Goal: Information Seeking & Learning: Learn about a topic

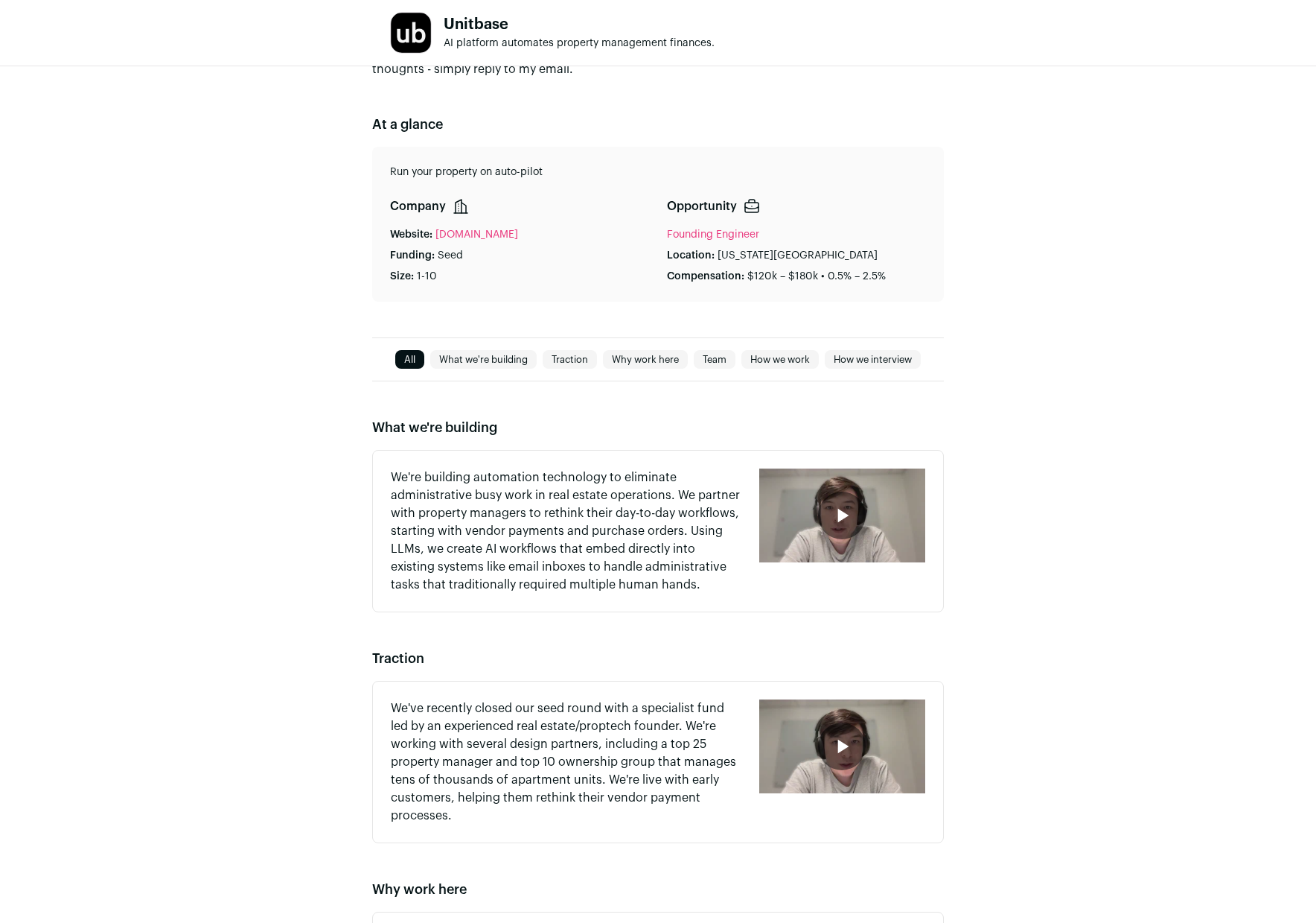
scroll to position [477, 0]
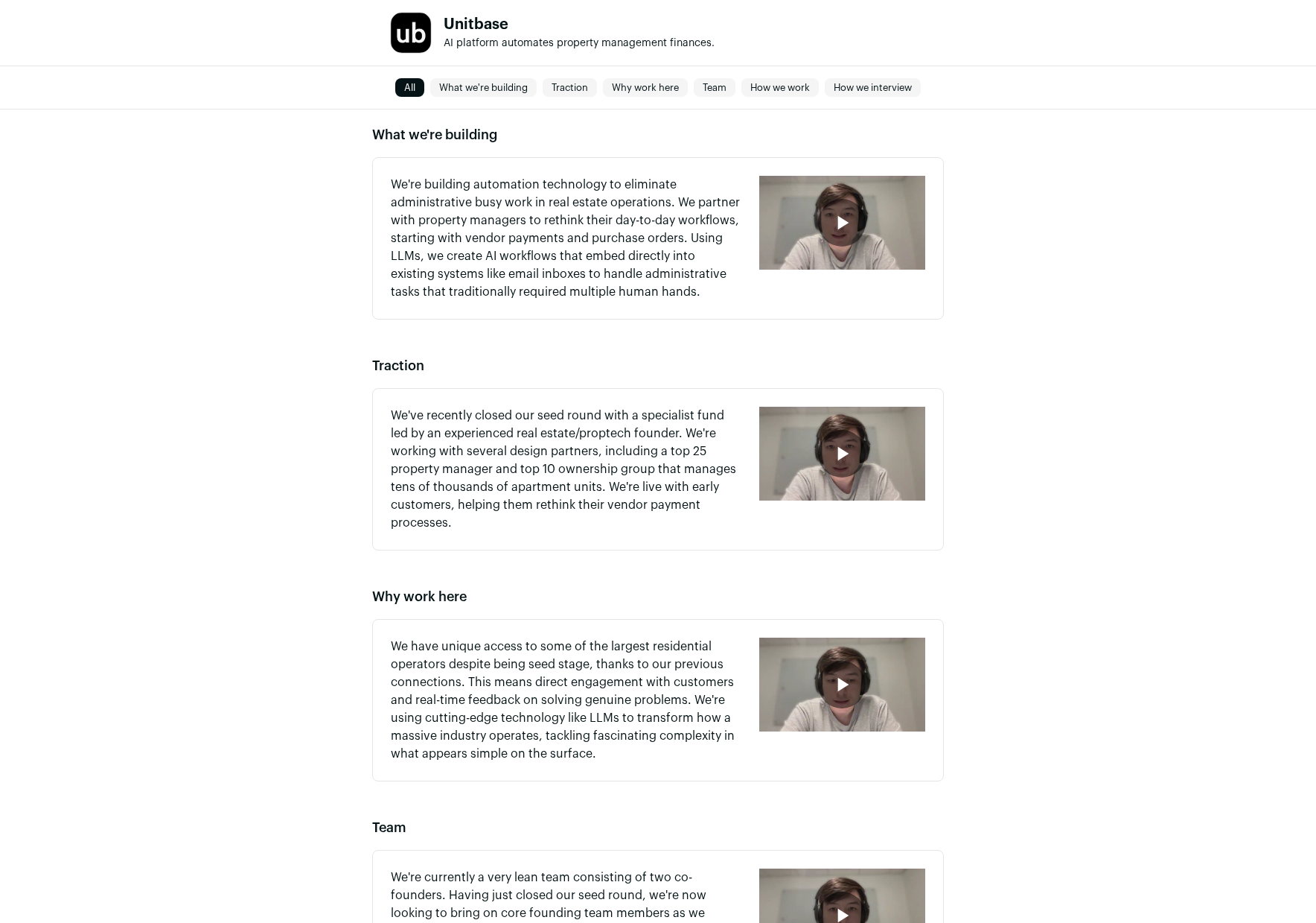
click at [848, 228] on icon "button" at bounding box center [841, 222] width 24 height 24
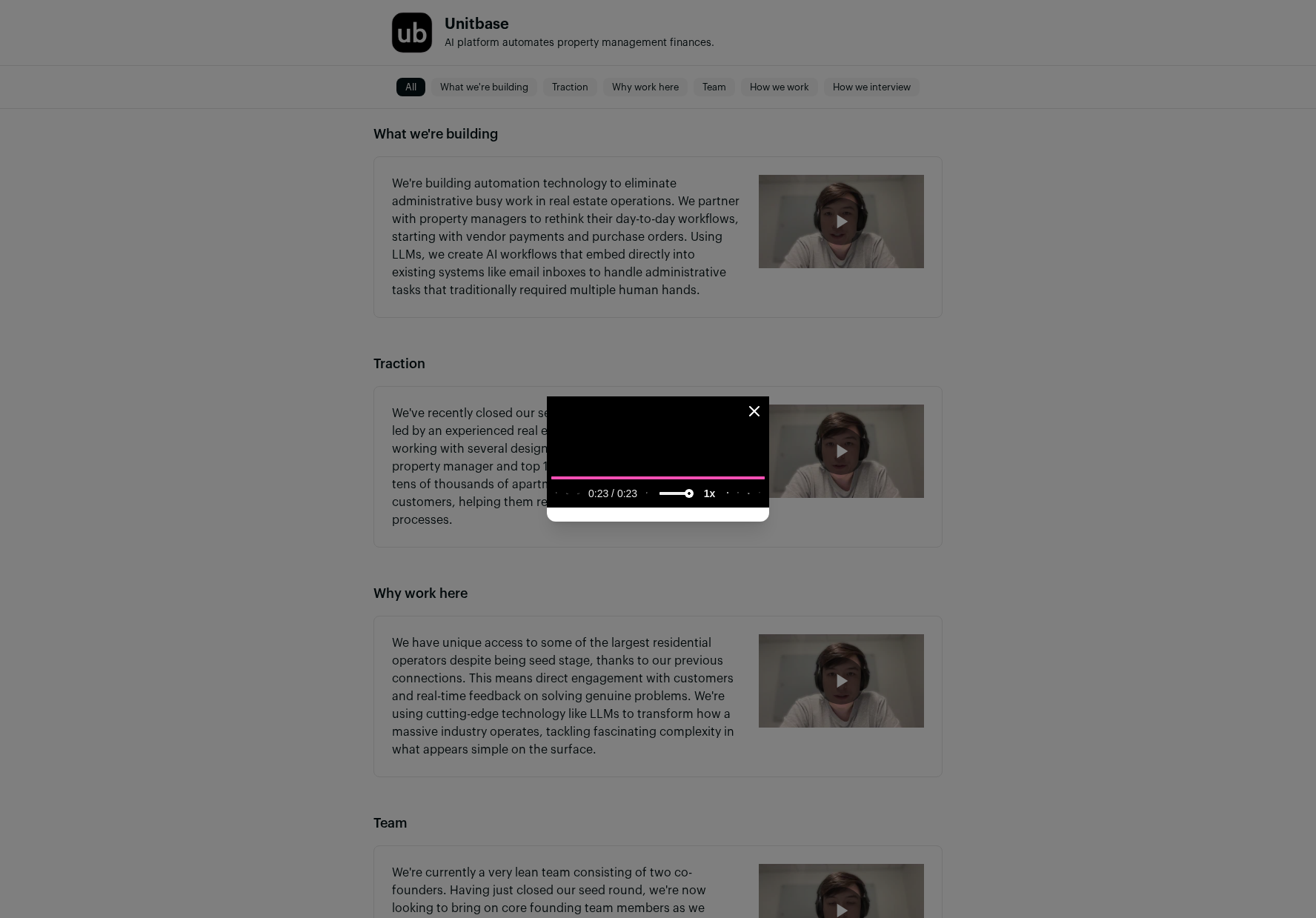
click at [758, 406] on icon "Close modal" at bounding box center [754, 411] width 9 height 9
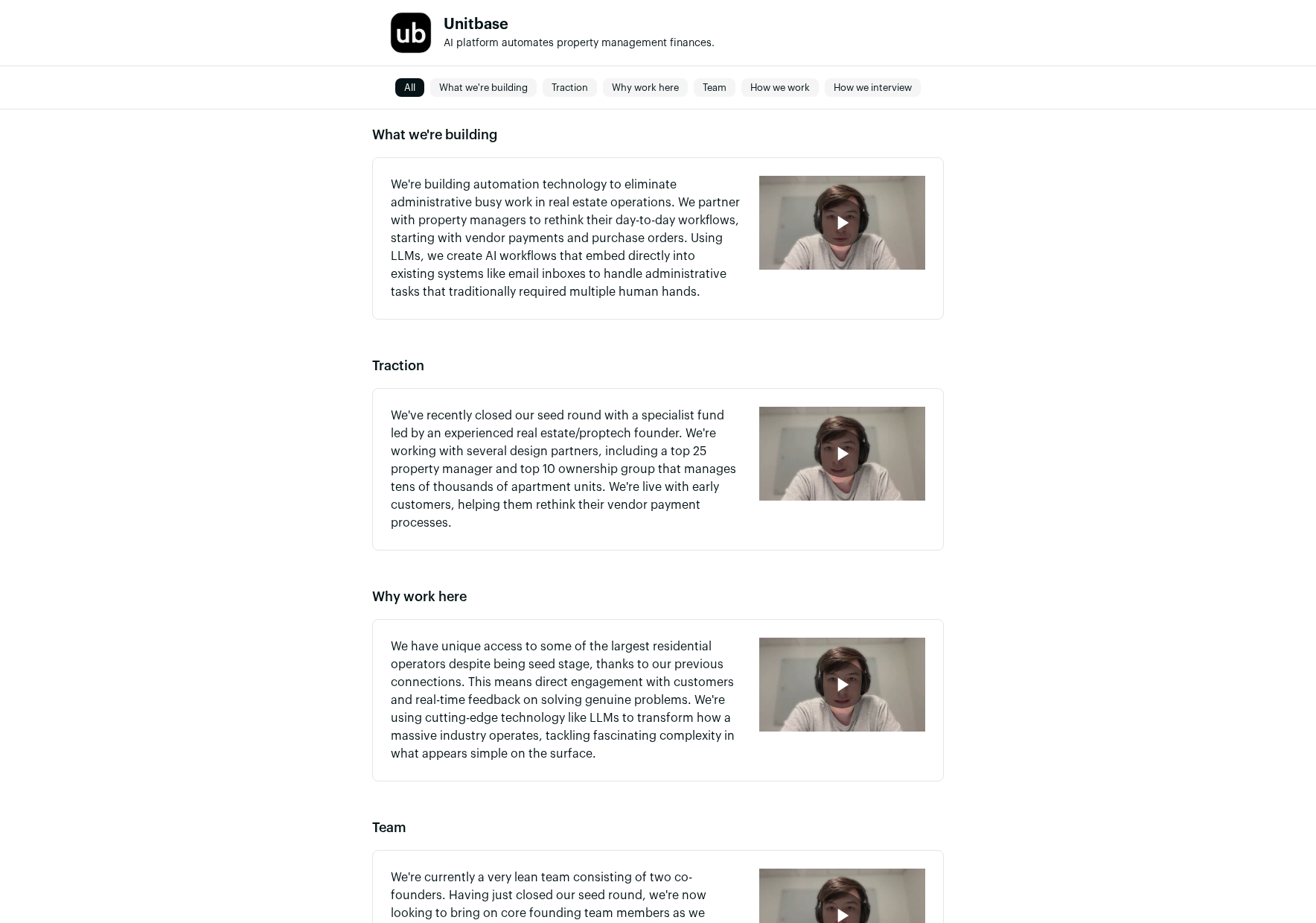
scroll to position [622, 0]
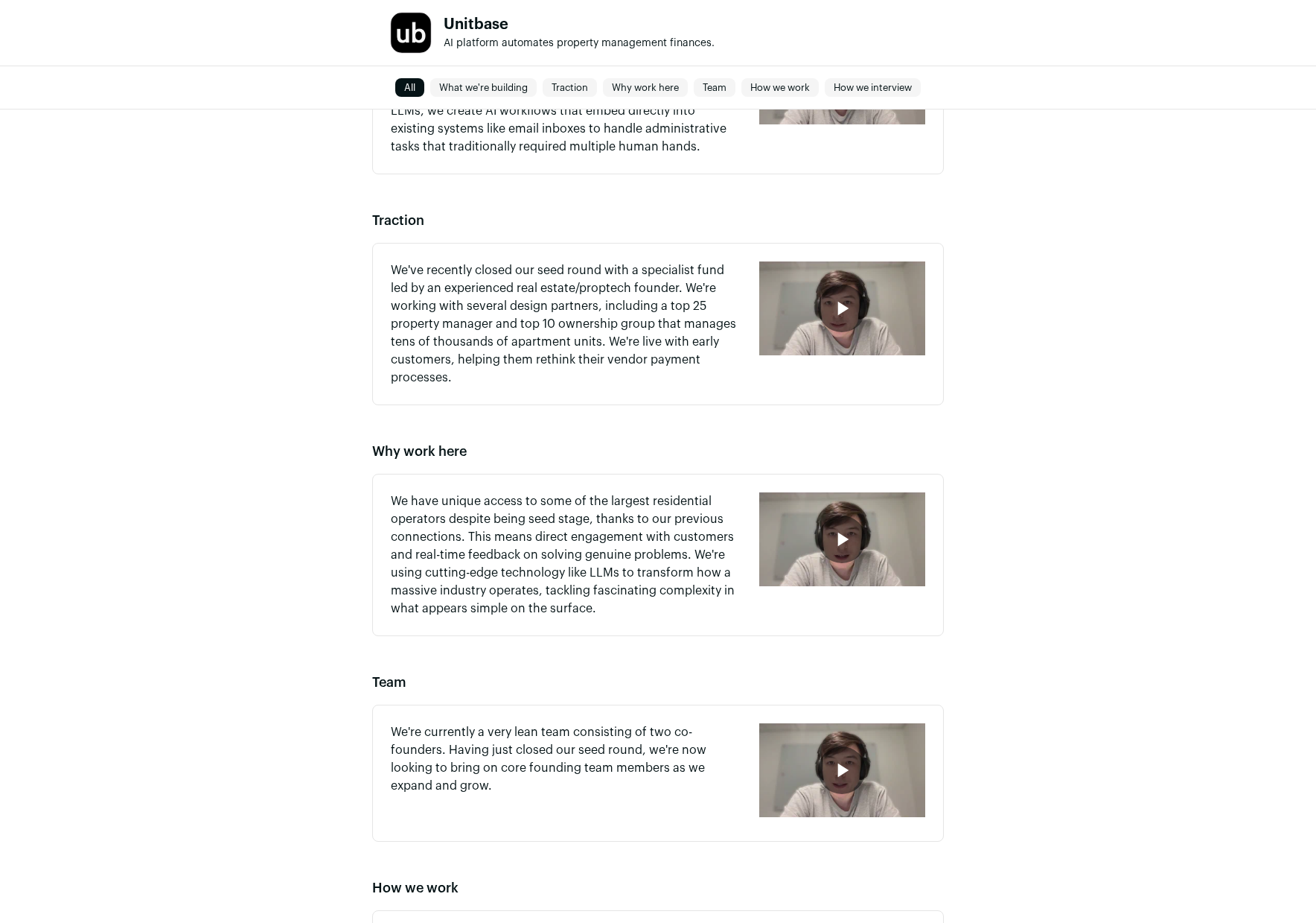
click at [834, 310] on icon "button" at bounding box center [841, 308] width 24 height 24
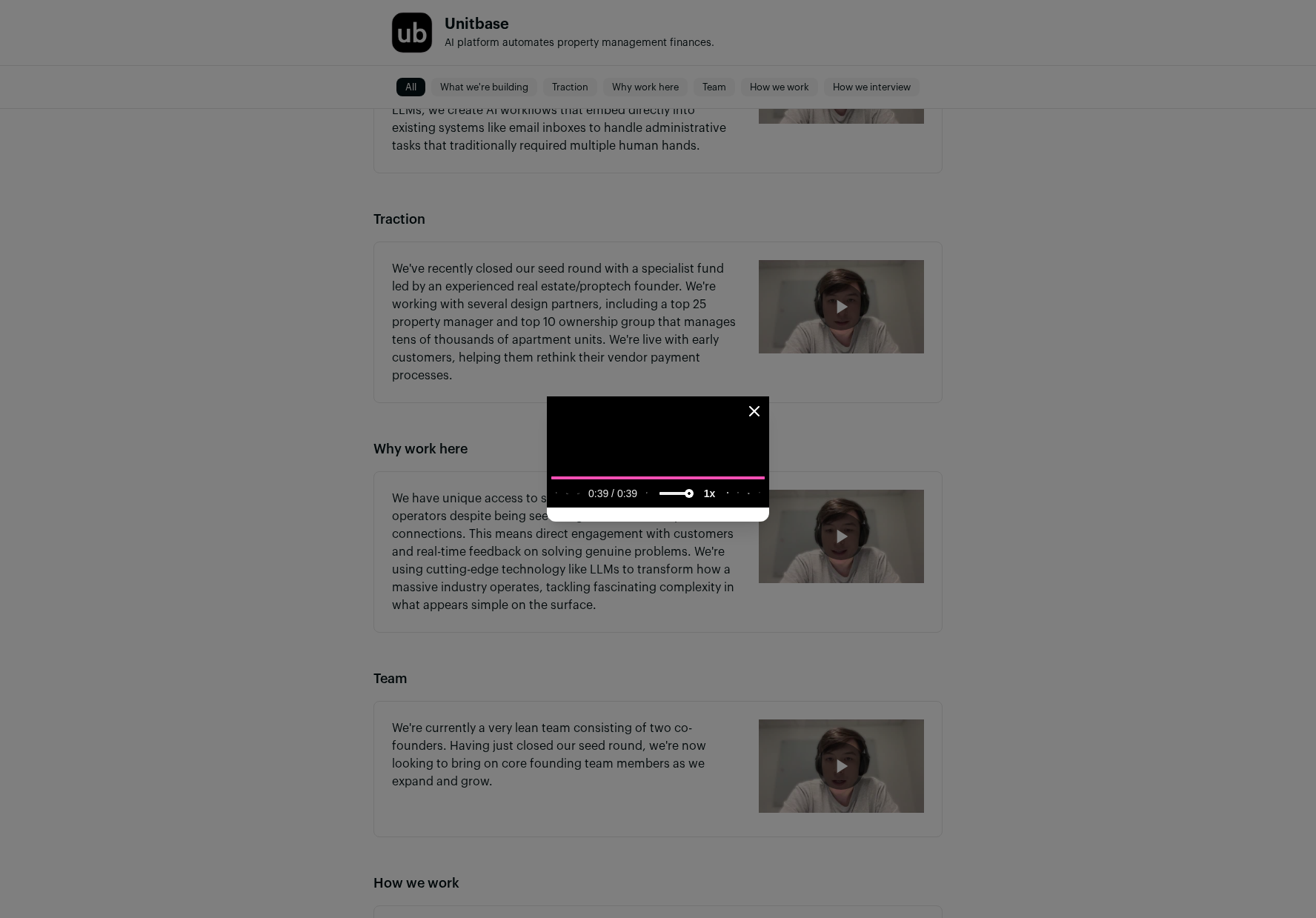
click at [764, 402] on icon "Close modal" at bounding box center [754, 411] width 18 height 18
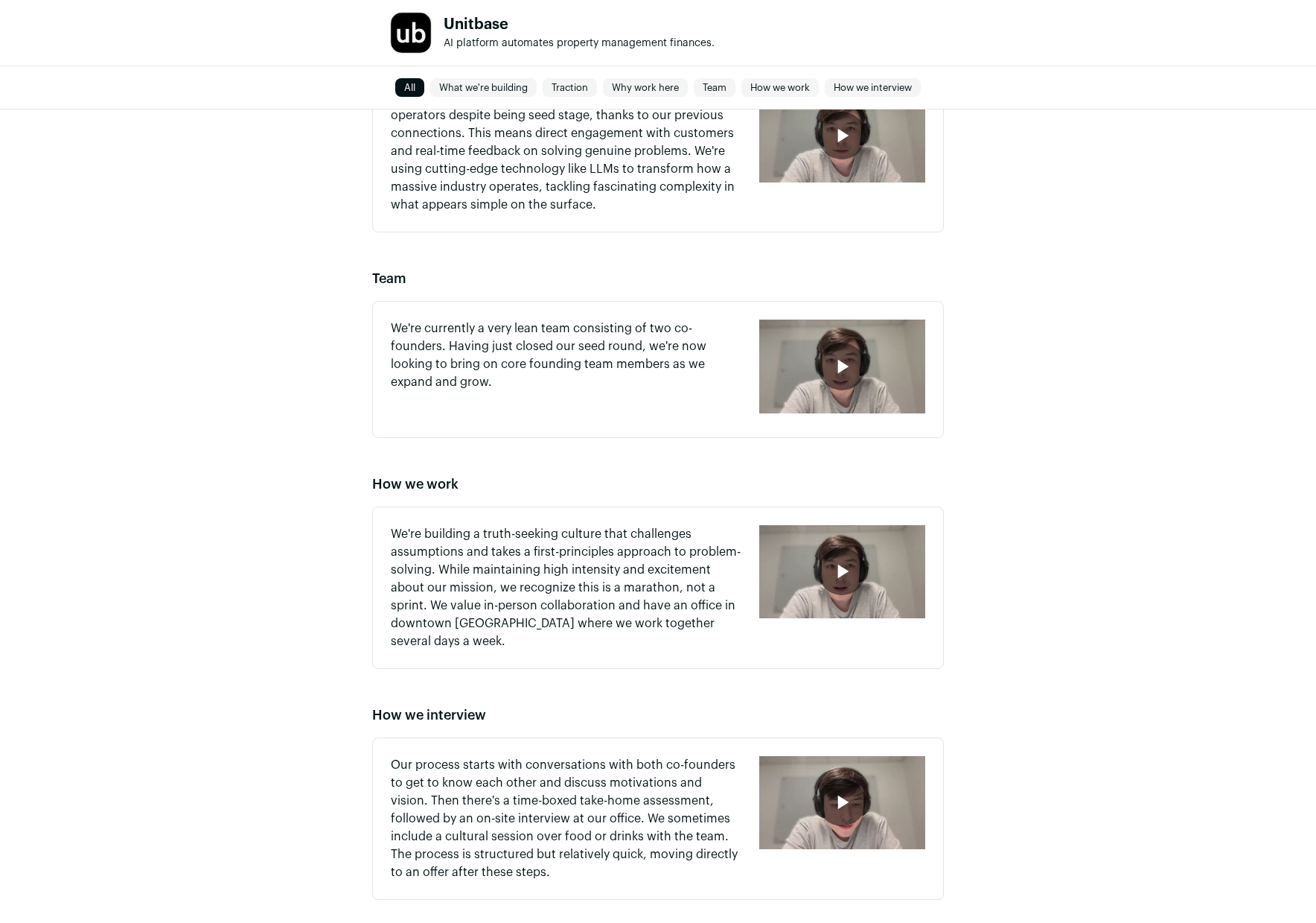
scroll to position [1023, 0]
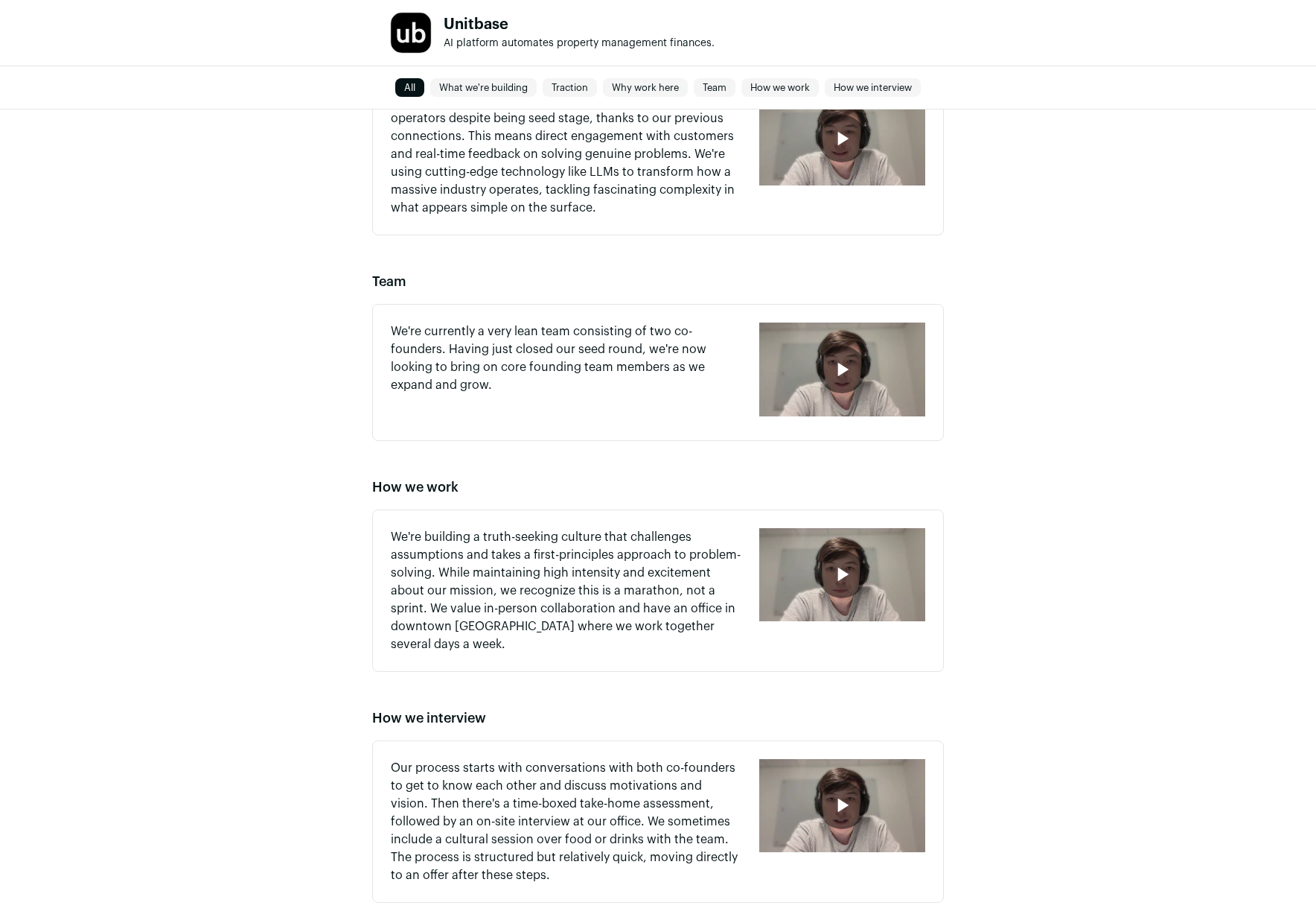
click at [803, 372] on div "button" at bounding box center [842, 370] width 166 height 94
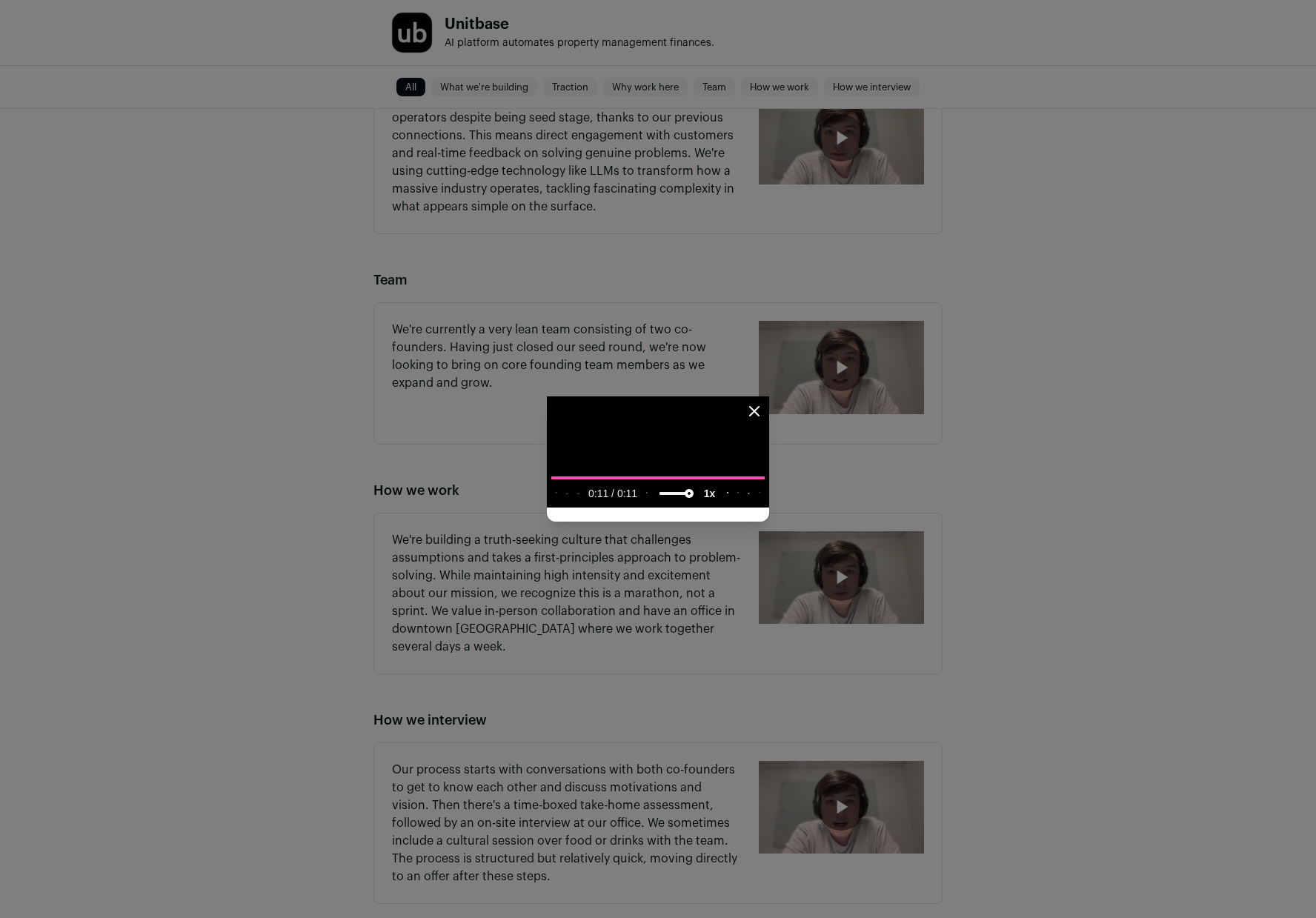
click at [764, 402] on icon "Close modal" at bounding box center [754, 411] width 18 height 18
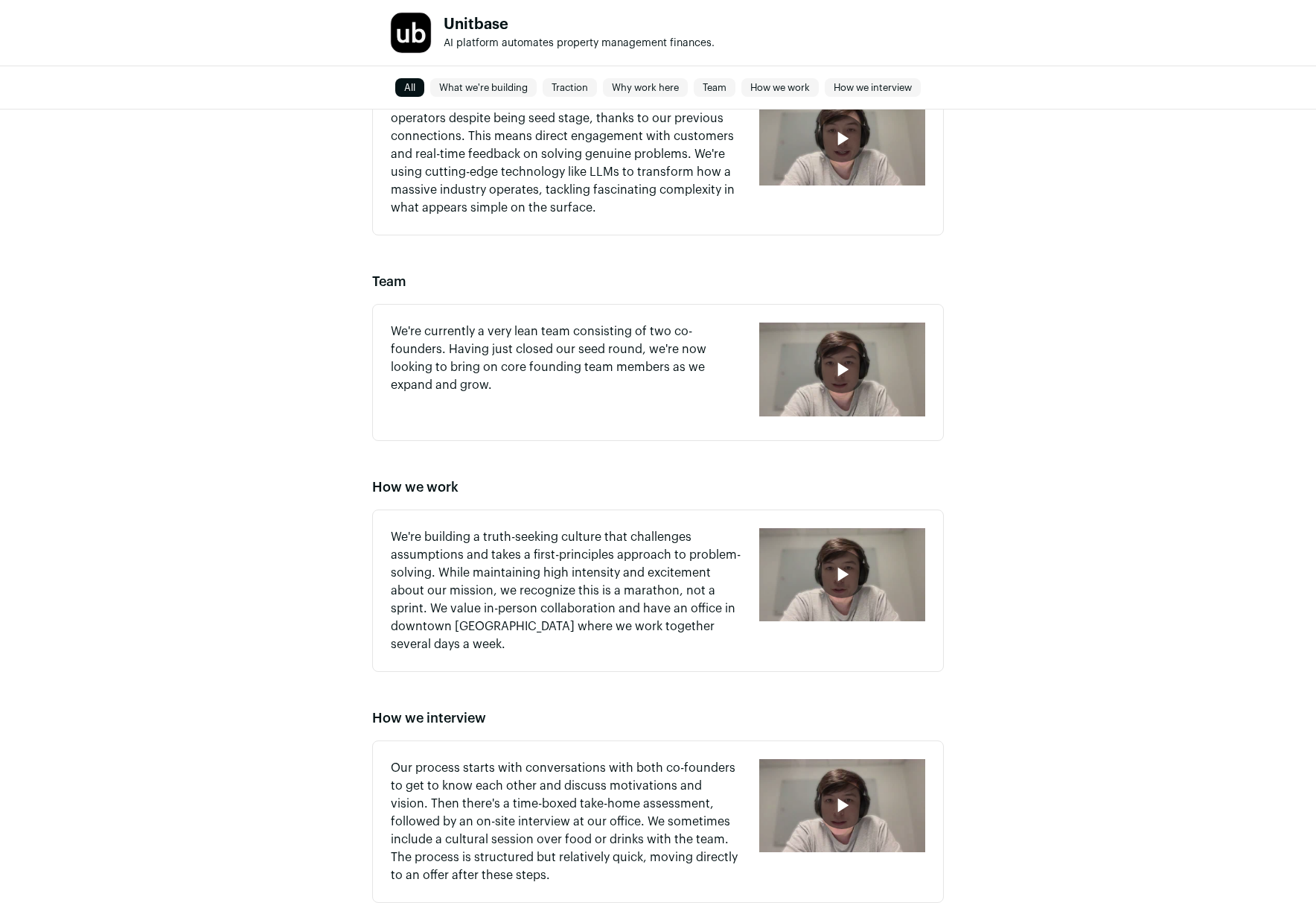
click at [847, 577] on icon "button" at bounding box center [843, 575] width 11 height 14
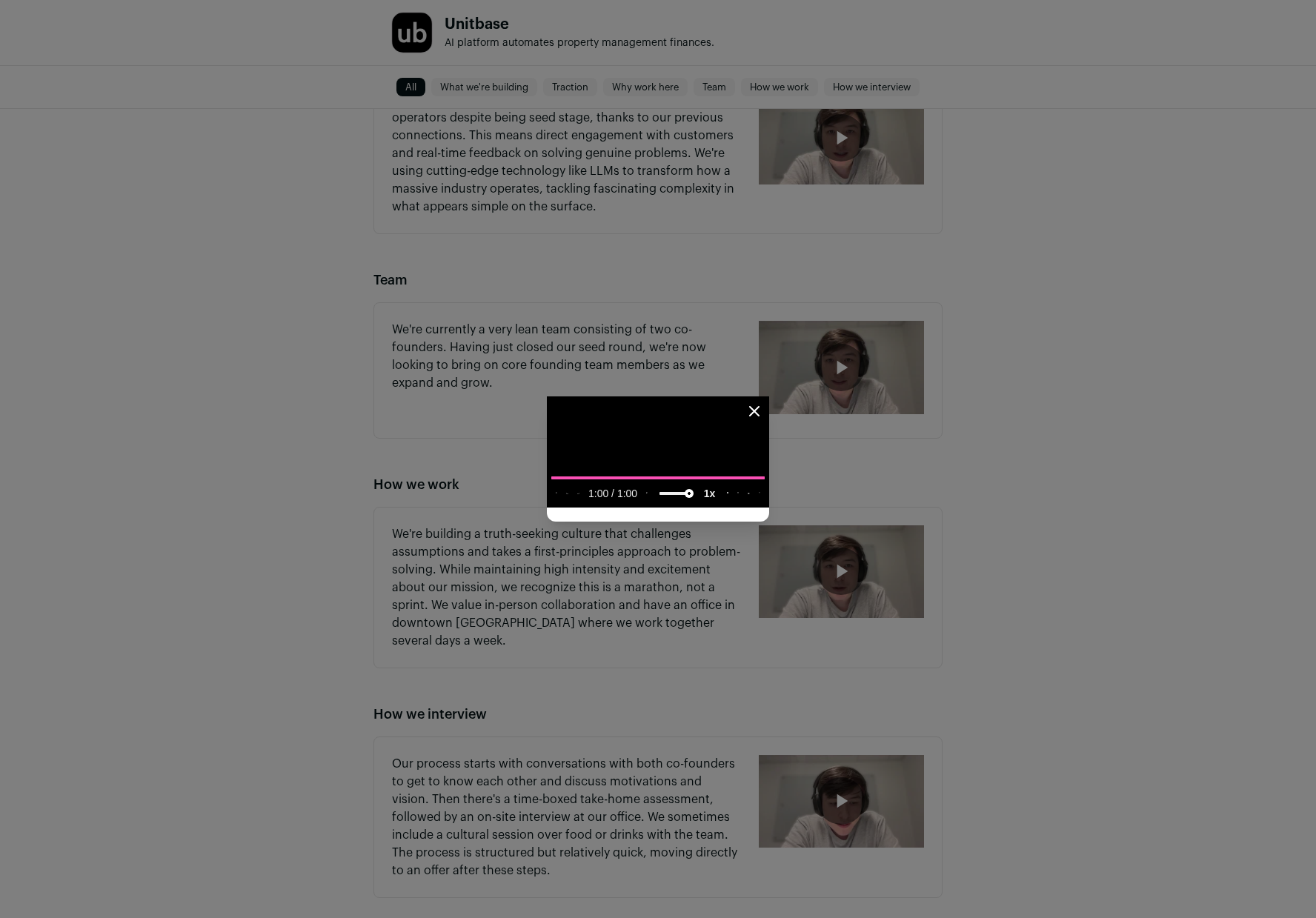
click at [758, 406] on icon "Close modal" at bounding box center [754, 411] width 9 height 9
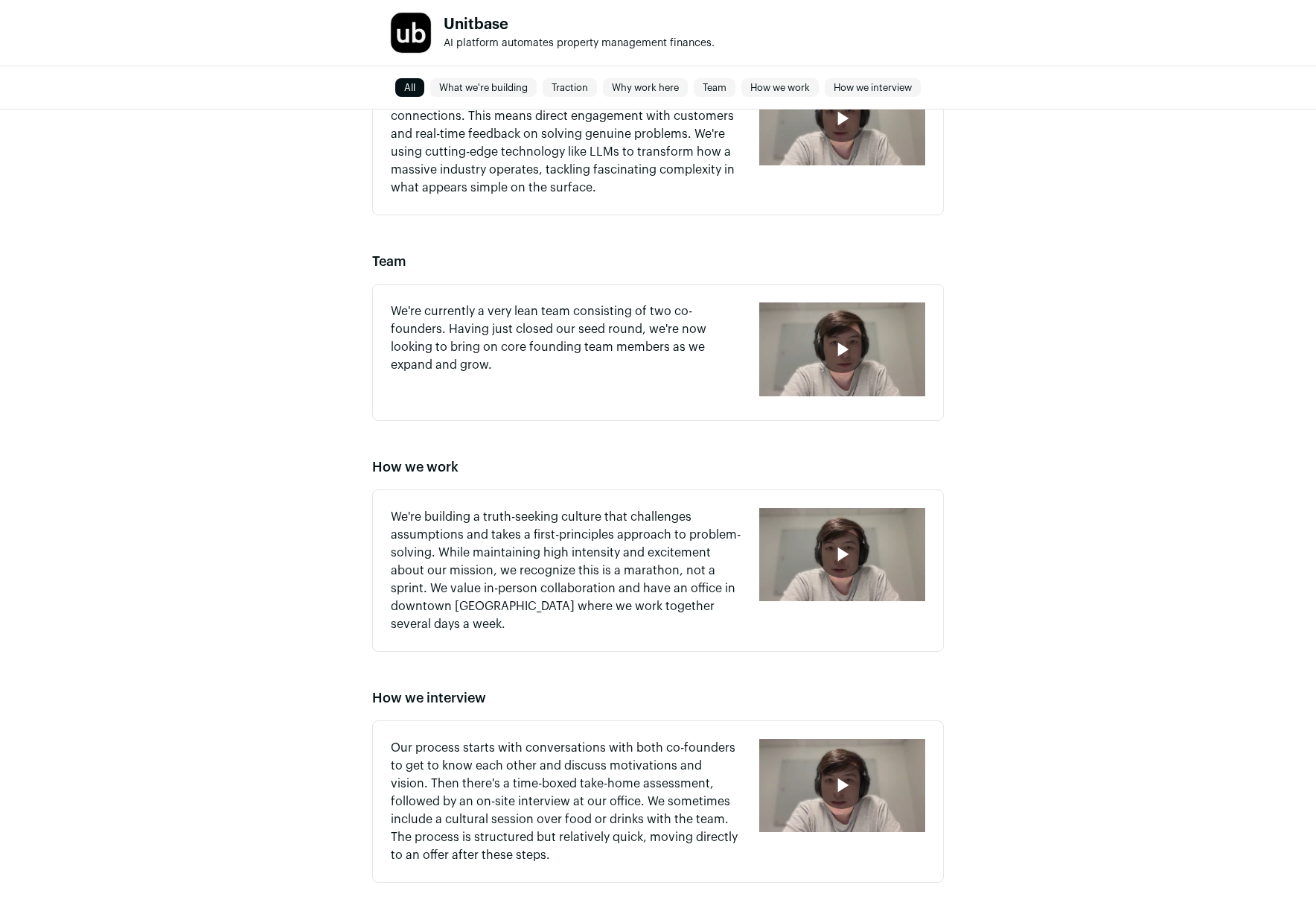
scroll to position [1110, 0]
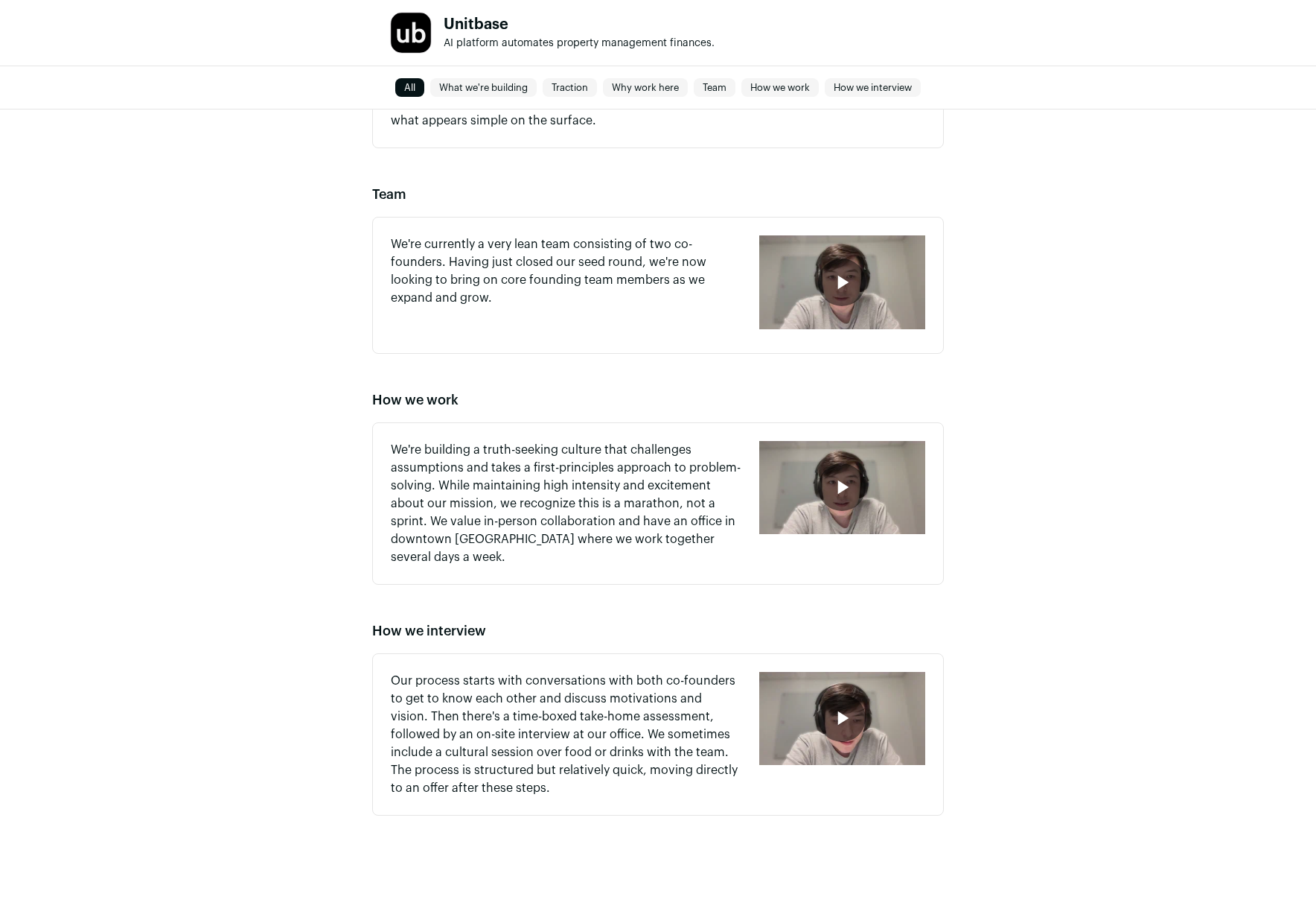
click at [834, 723] on icon "button" at bounding box center [841, 717] width 24 height 24
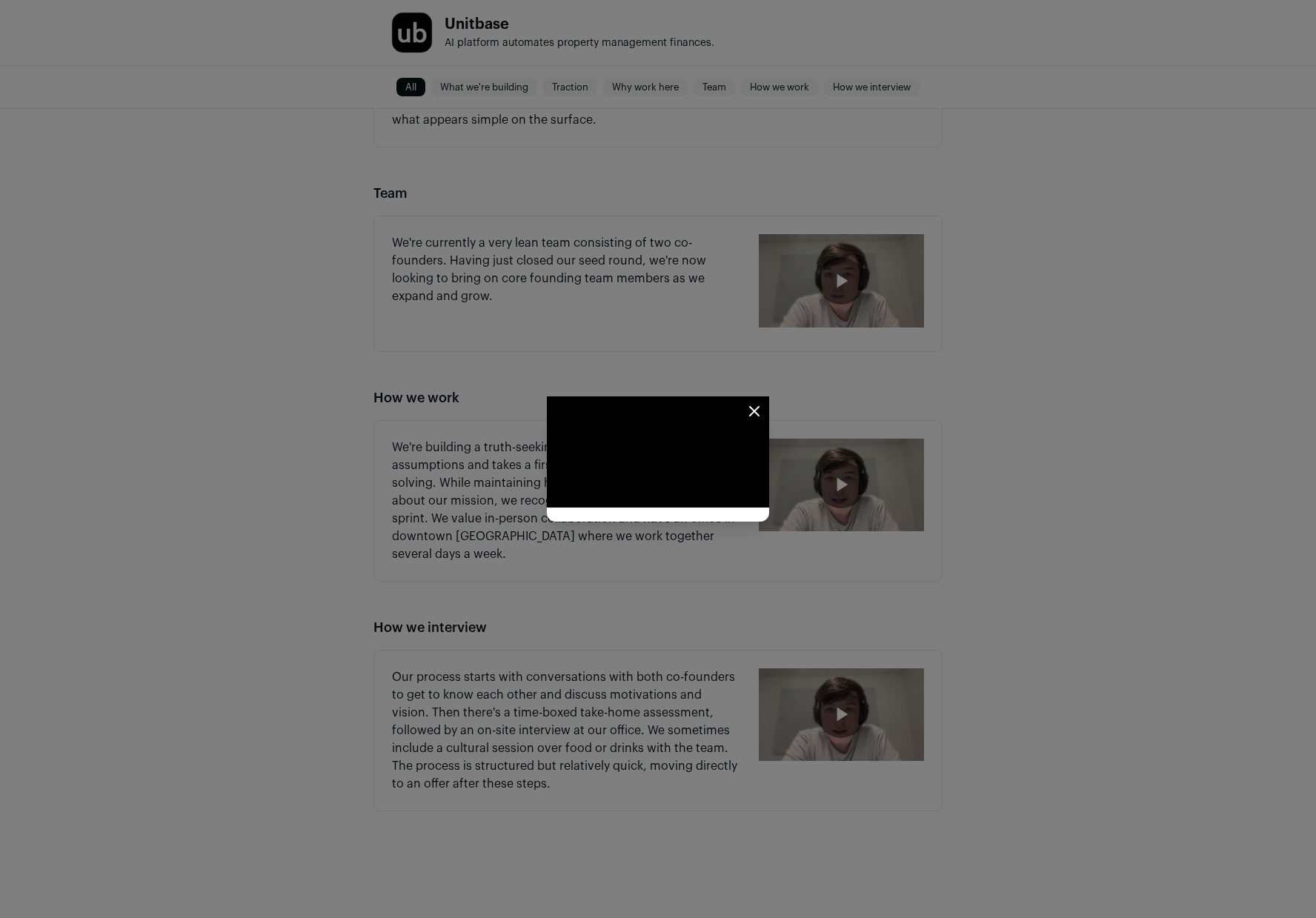
click at [758, 406] on icon "Close modal" at bounding box center [754, 411] width 9 height 9
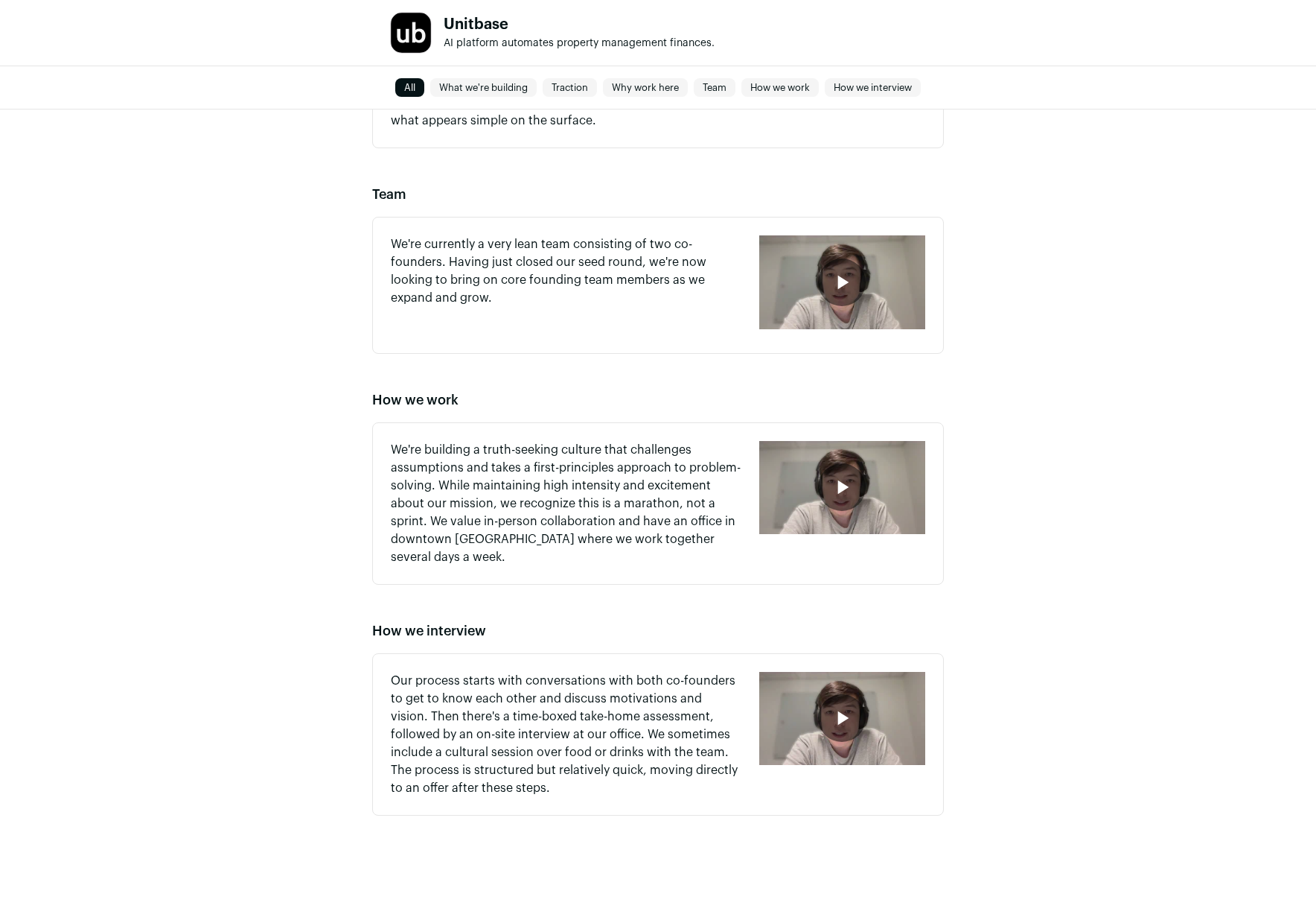
click at [836, 492] on icon "button" at bounding box center [841, 486] width 24 height 24
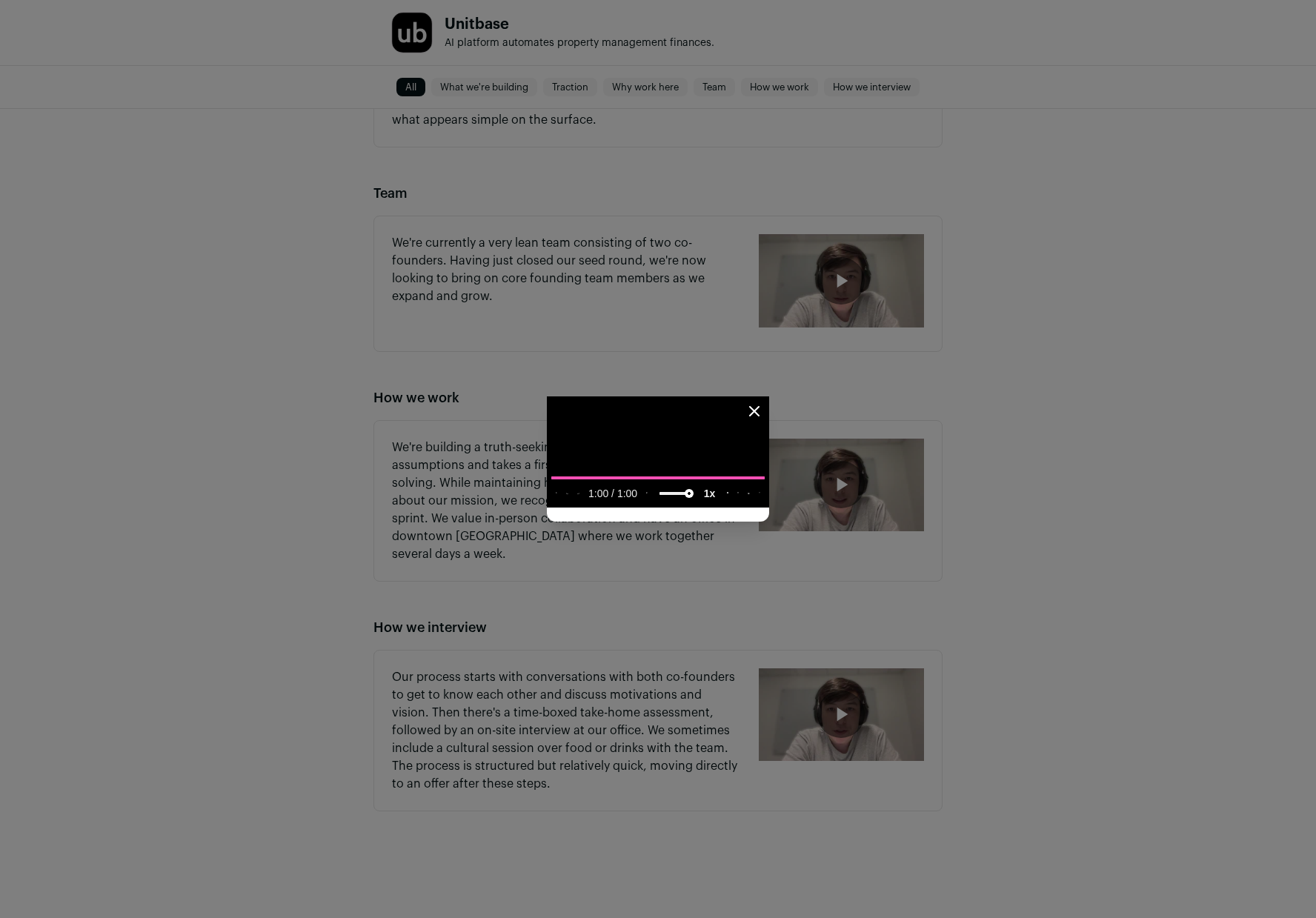
click at [758, 406] on icon "Close modal" at bounding box center [754, 411] width 9 height 9
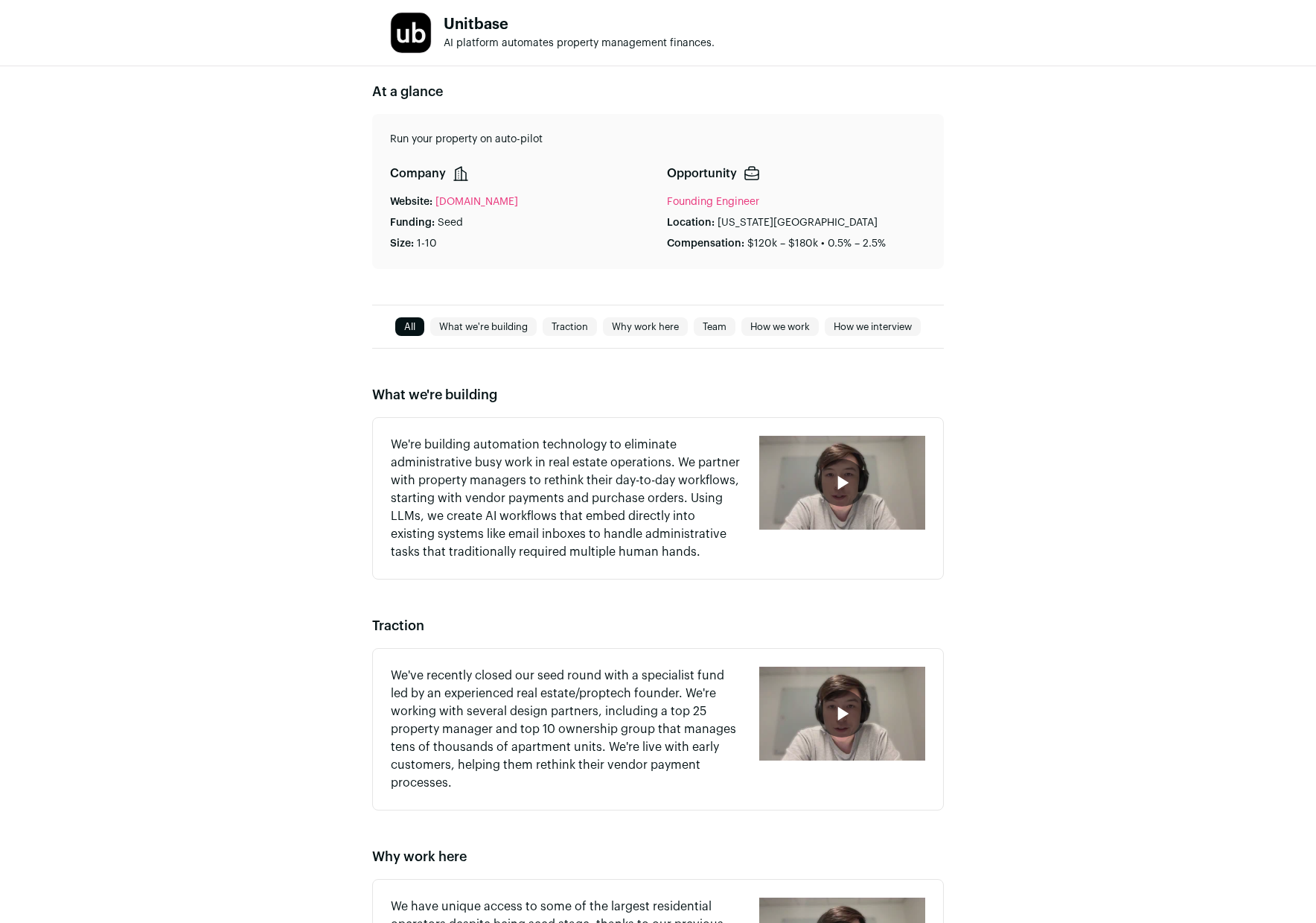
scroll to position [96, 0]
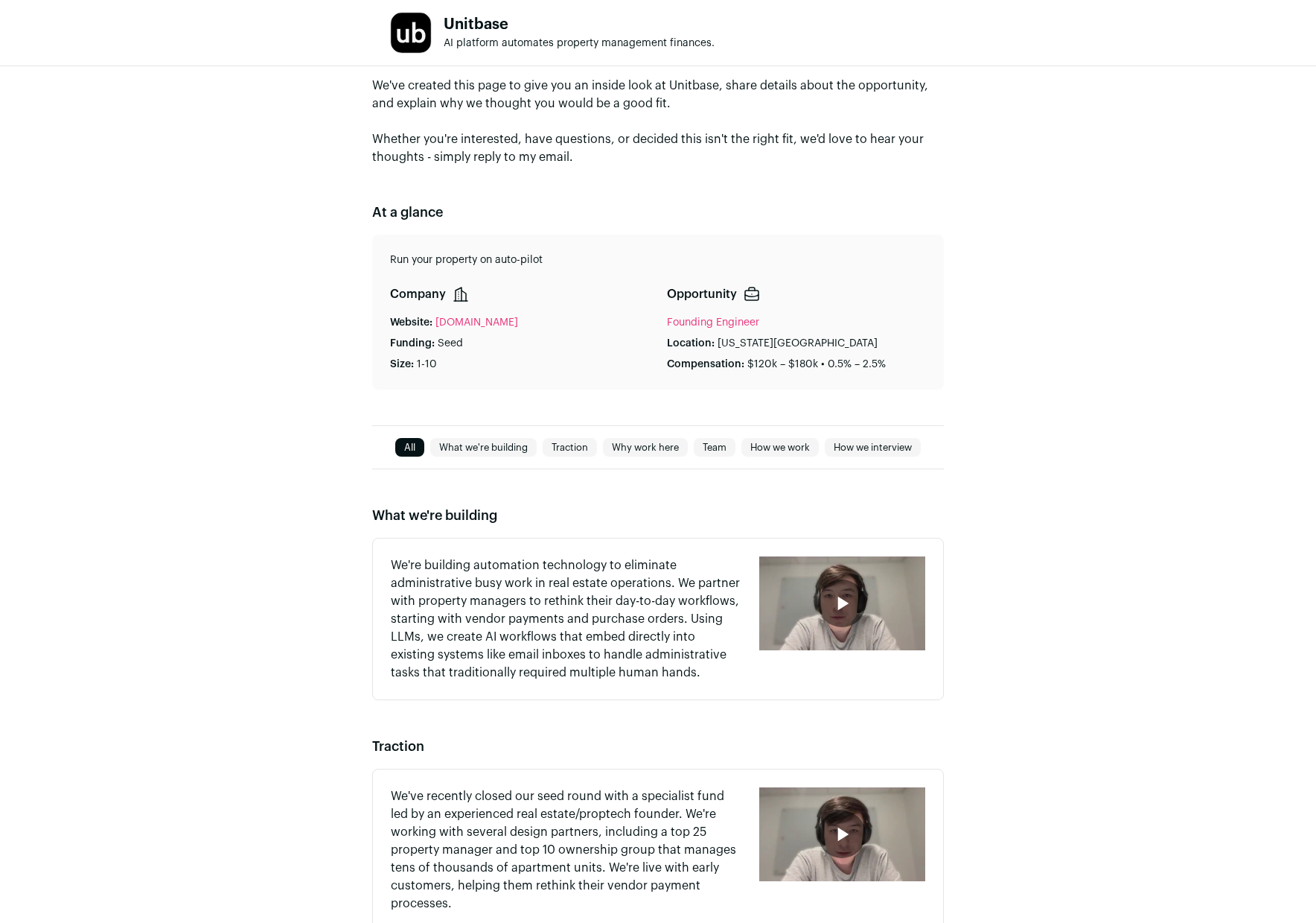
click at [460, 324] on link "[DOMAIN_NAME]" at bounding box center [476, 322] width 82 height 15
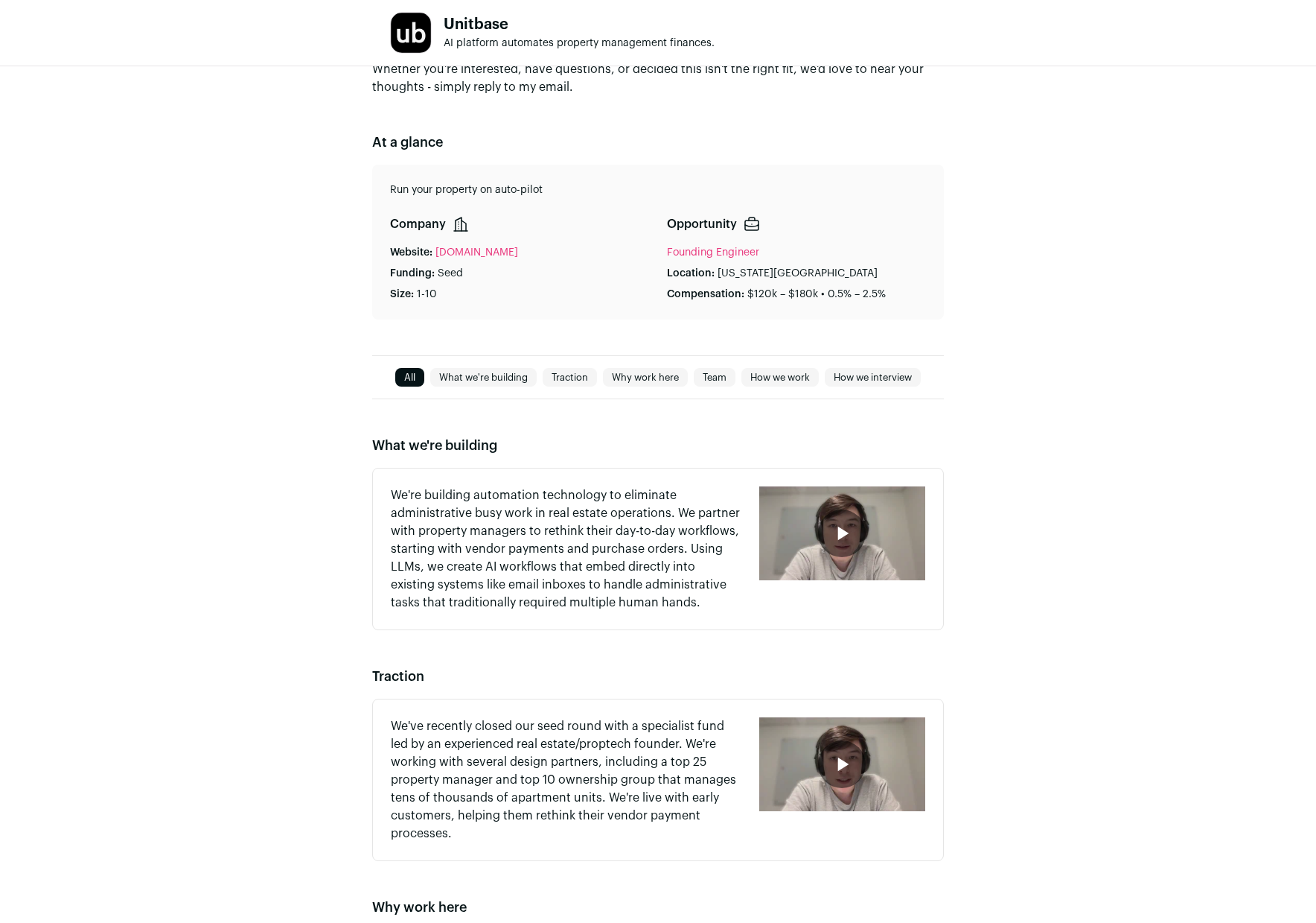
scroll to position [0, 0]
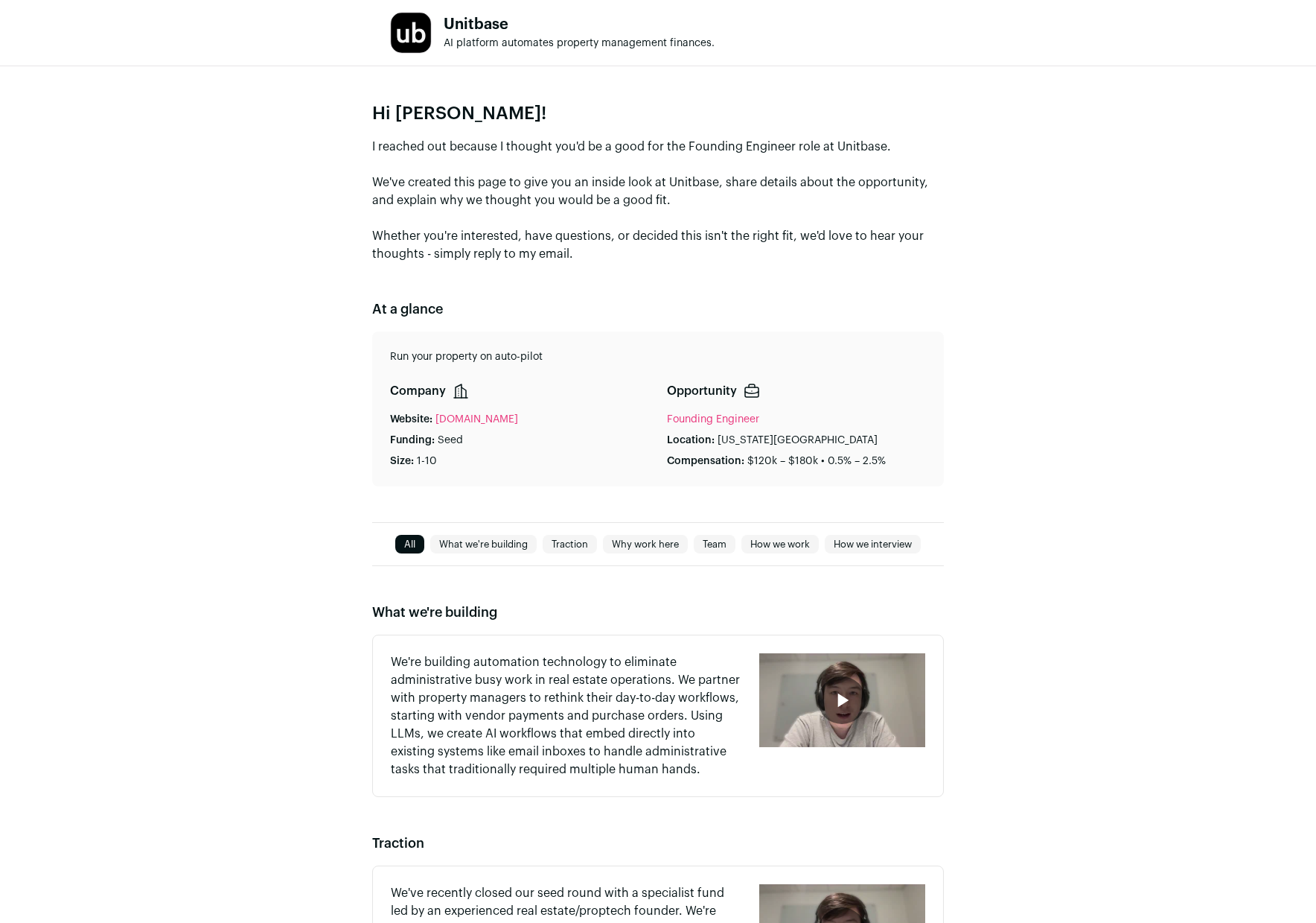
click at [335, 92] on div "Hi [PERSON_NAME]! I reached out because I thought you'd be a good for the Found…" at bounding box center [658, 294] width 1316 height 455
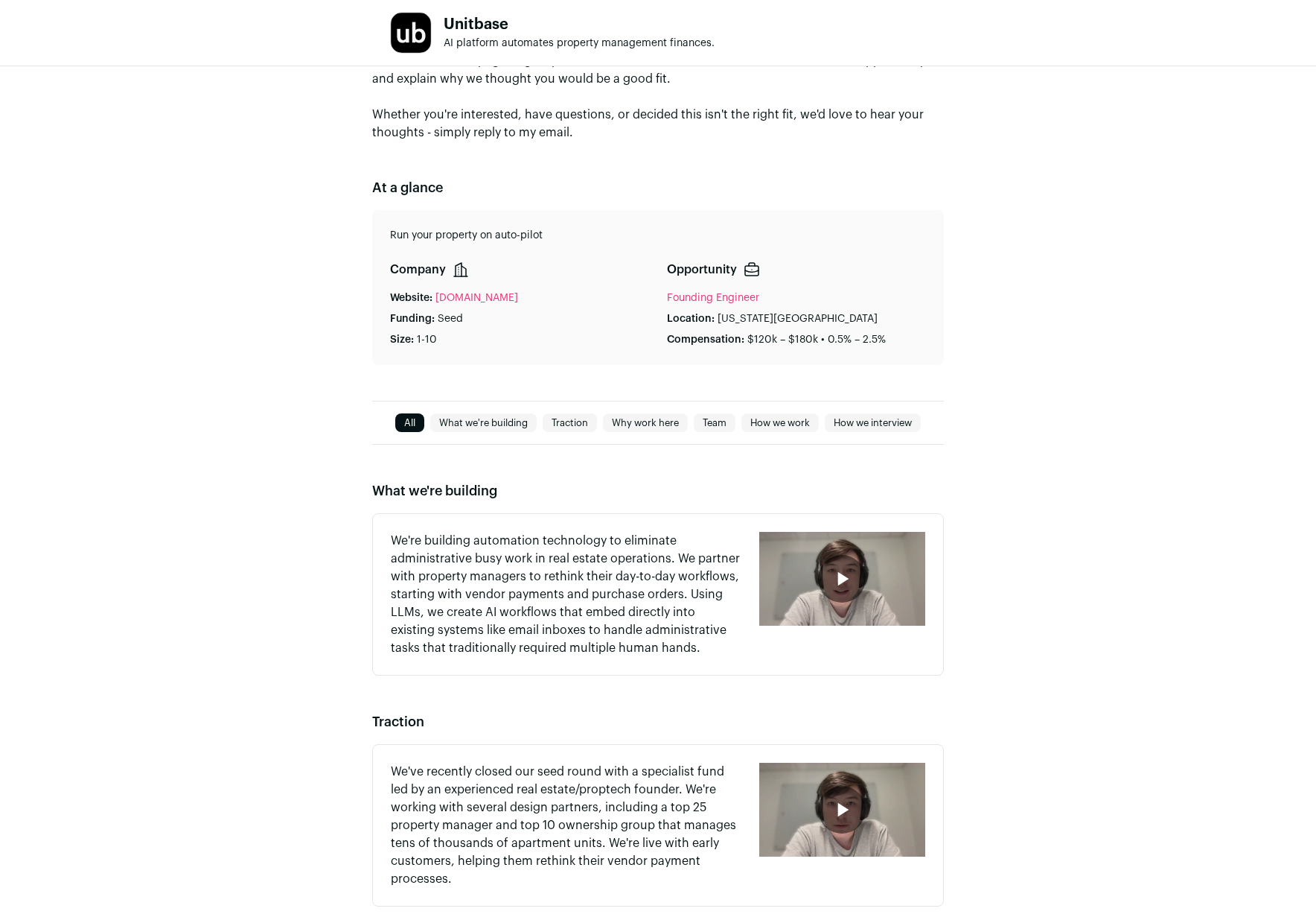
scroll to position [233, 0]
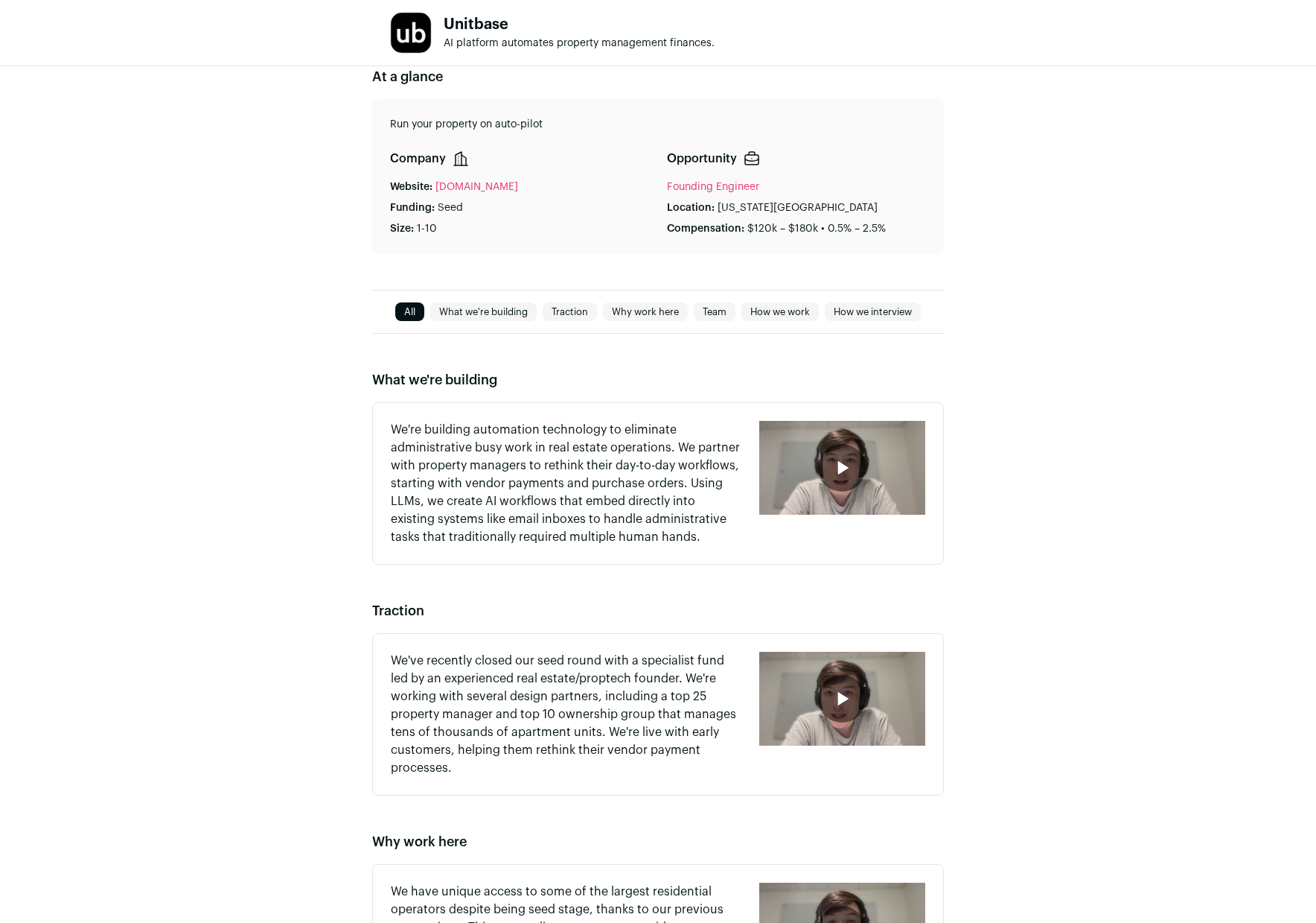
click at [688, 185] on link "Founding Engineer" at bounding box center [713, 187] width 92 height 11
